Goal: Task Accomplishment & Management: Complete application form

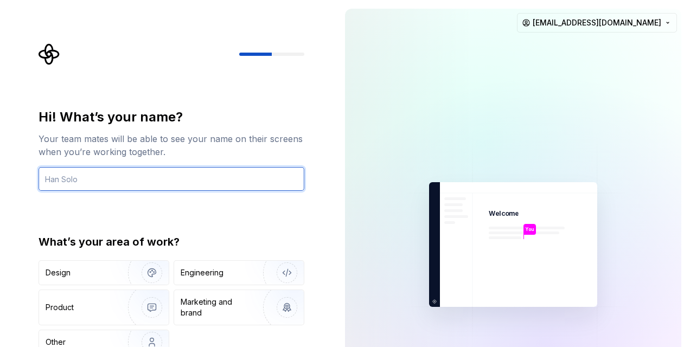
click at [141, 176] on input "text" at bounding box center [172, 179] width 266 height 24
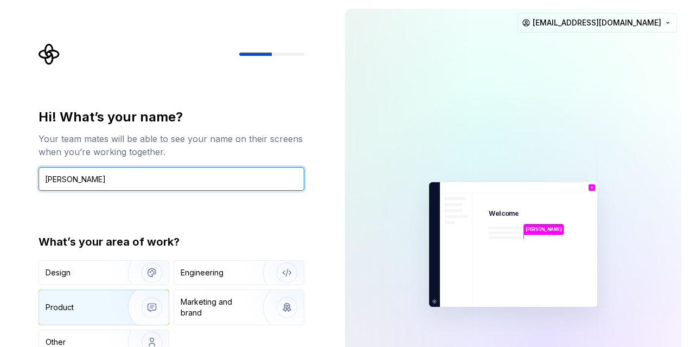
type input "Ander Dalgaard"
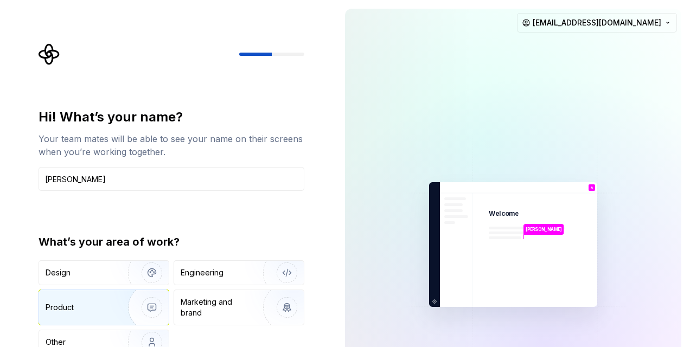
click at [108, 316] on div "Product" at bounding box center [104, 307] width 130 height 35
click at [522, 90] on div at bounding box center [480, 144] width 542 height 542
click at [530, 310] on img at bounding box center [513, 245] width 244 height 285
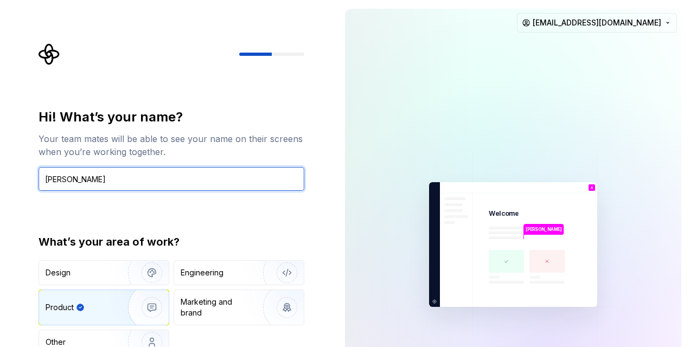
click at [116, 173] on input "Ander Dalgaard" at bounding box center [172, 179] width 266 height 24
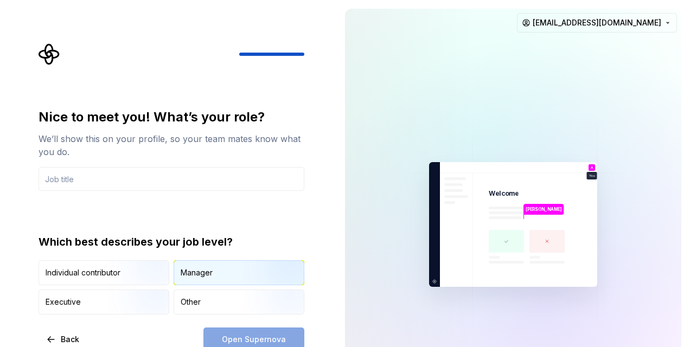
click at [190, 274] on div "Manager" at bounding box center [197, 272] width 32 height 11
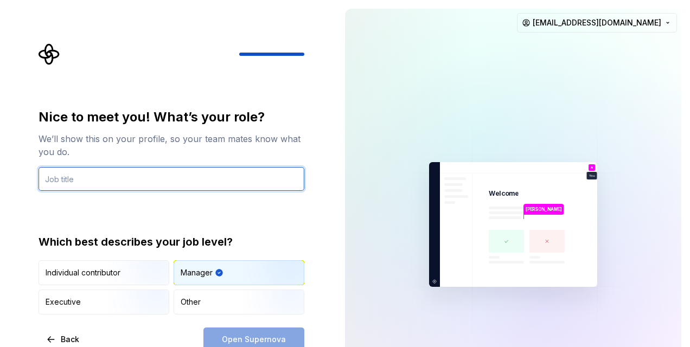
click at [127, 186] on input "text" at bounding box center [172, 179] width 266 height 24
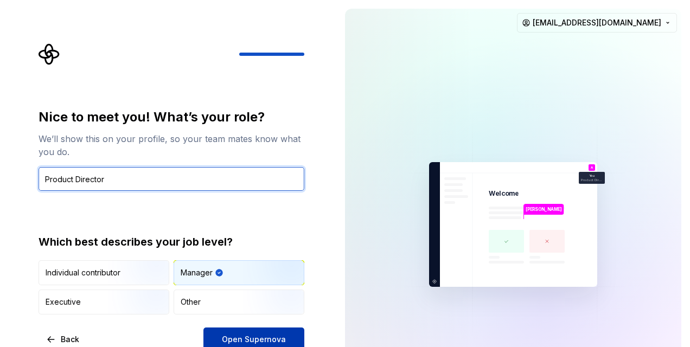
type input "Product Director"
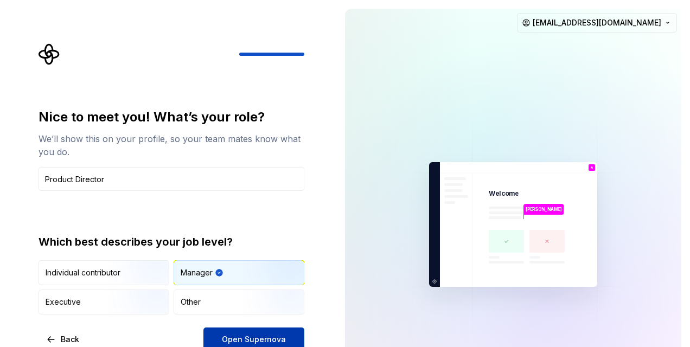
click at [283, 337] on span "Open Supernova" at bounding box center [254, 339] width 64 height 11
